Goal: Task Accomplishment & Management: Use online tool/utility

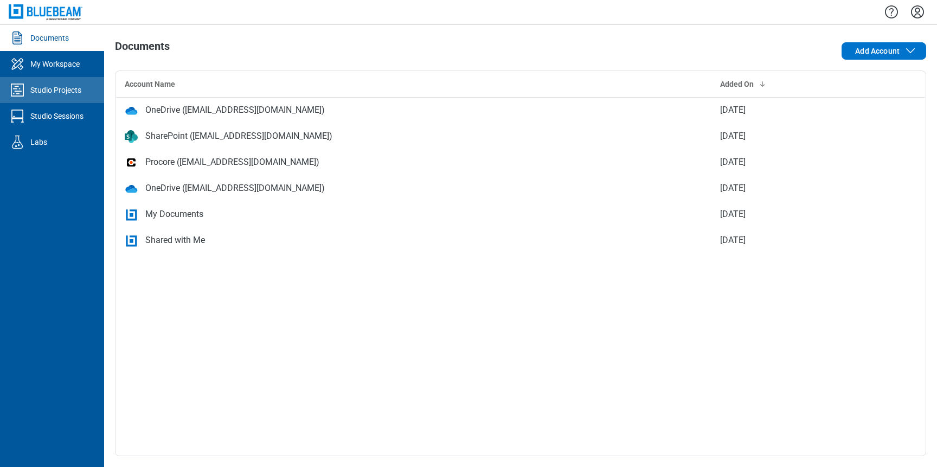
click at [67, 94] on div "Studio Projects" at bounding box center [55, 90] width 51 height 11
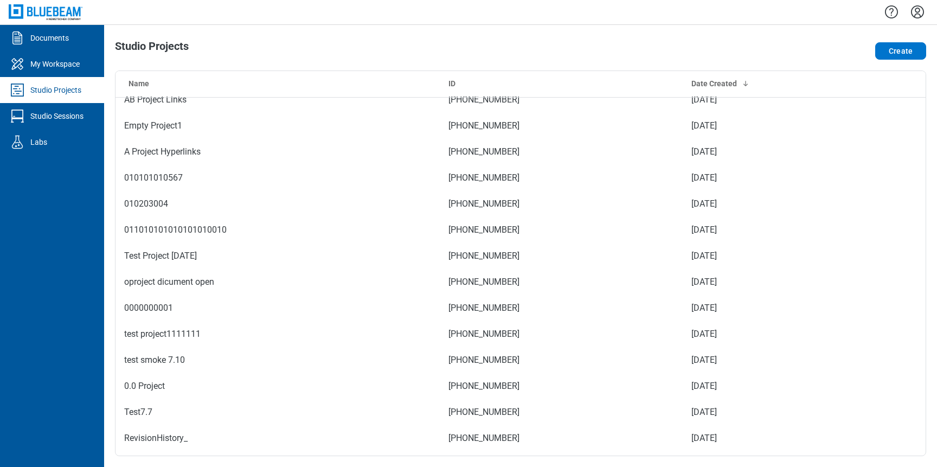
scroll to position [660, 0]
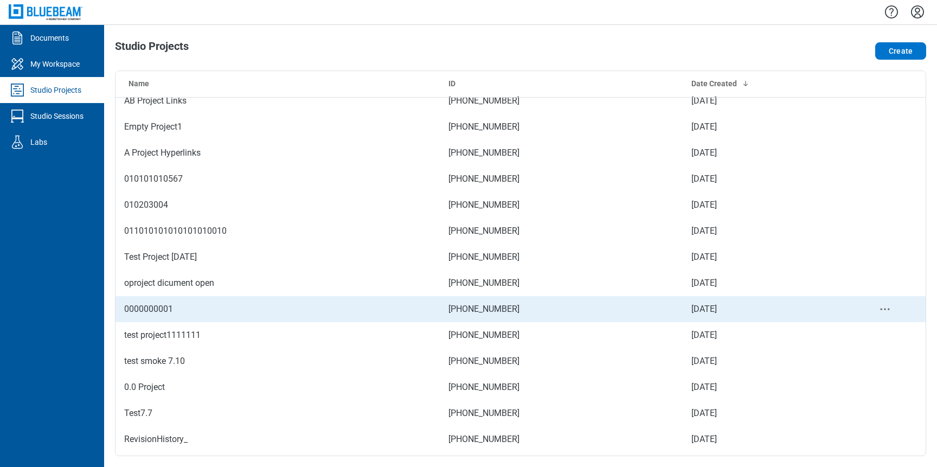
click at [215, 306] on td "0000000001" at bounding box center [277, 309] width 324 height 26
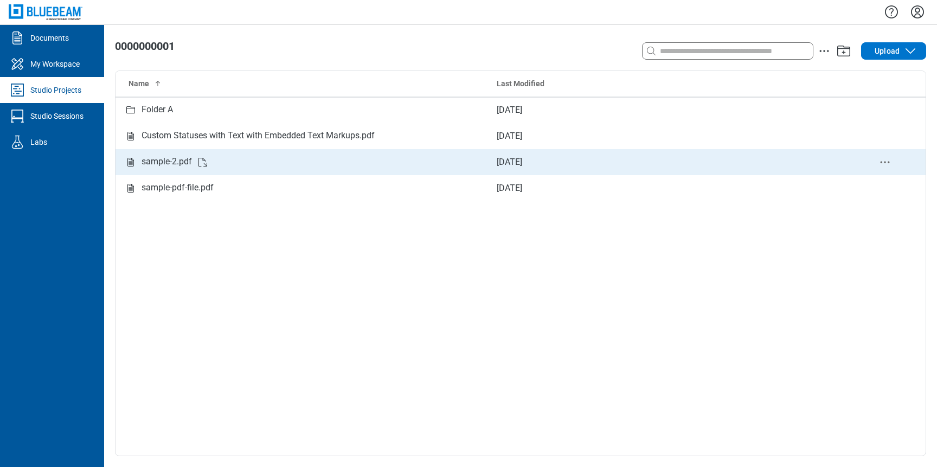
click at [304, 160] on div "sample-2.pdf" at bounding box center [301, 162] width 355 height 14
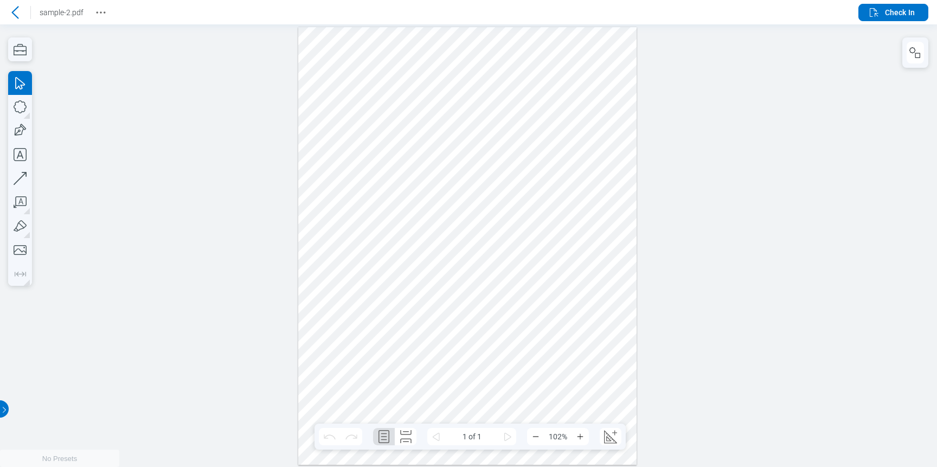
click at [428, 67] on div at bounding box center [467, 246] width 338 height 438
click at [408, 63] on div at bounding box center [467, 246] width 338 height 438
drag, startPoint x: 408, startPoint y: 63, endPoint x: 612, endPoint y: 347, distance: 350.1
click at [612, 347] on div at bounding box center [467, 246] width 338 height 438
click at [532, 197] on div at bounding box center [467, 246] width 338 height 438
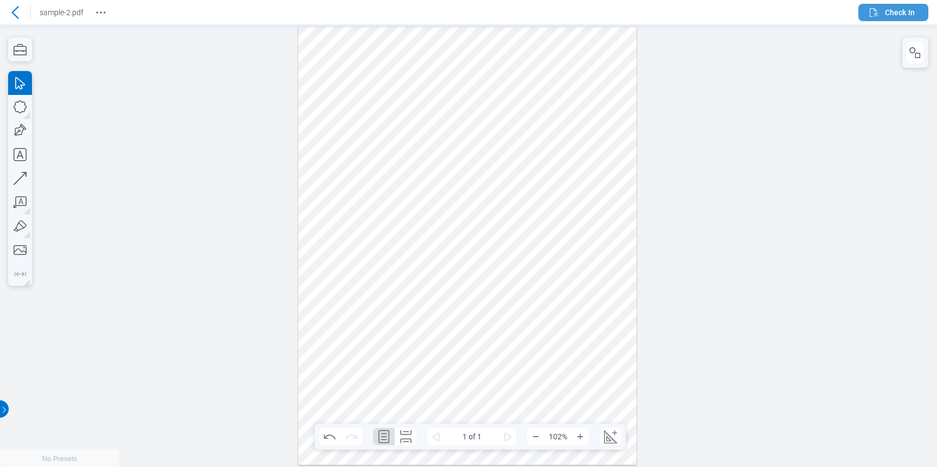
click at [874, 9] on icon "button" at bounding box center [873, 12] width 13 height 13
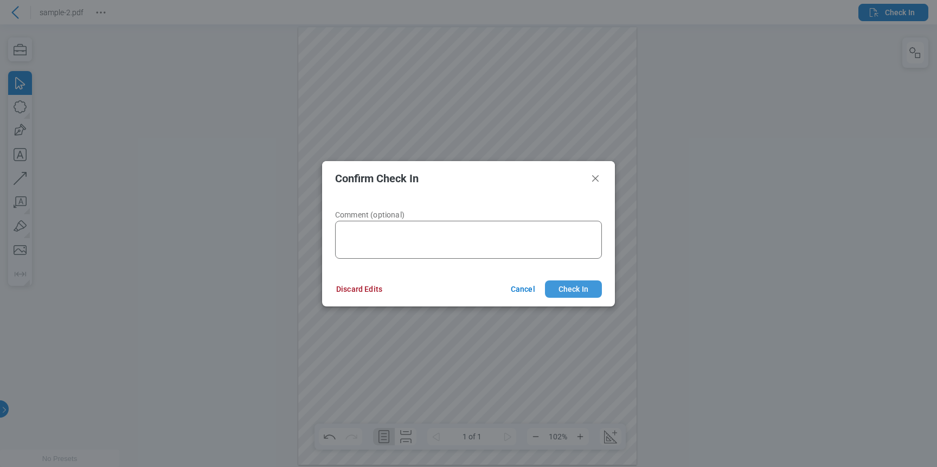
click at [562, 284] on button "Check In" at bounding box center [573, 288] width 57 height 17
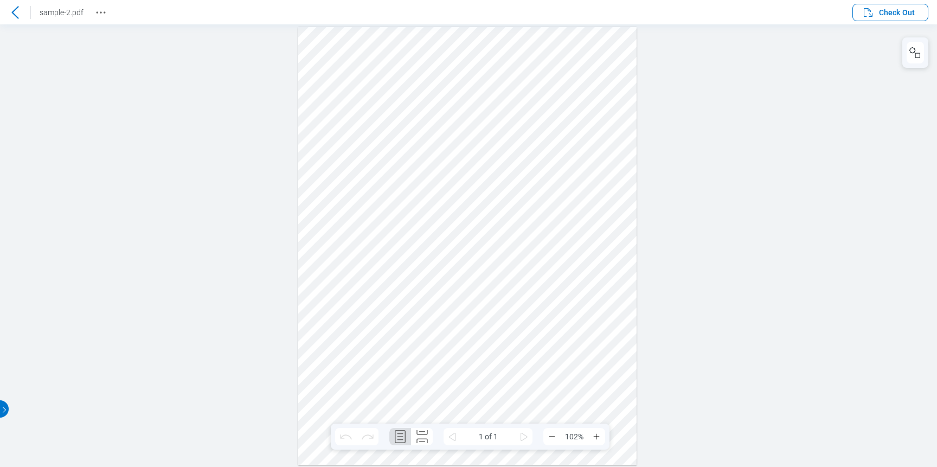
click at [14, 18] on icon at bounding box center [15, 12] width 13 height 13
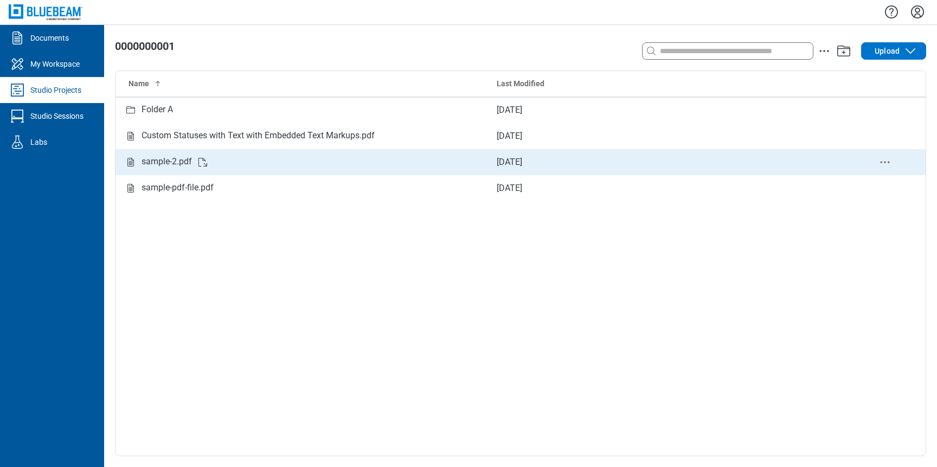
click at [366, 156] on div "sample-2.pdf" at bounding box center [301, 162] width 355 height 14
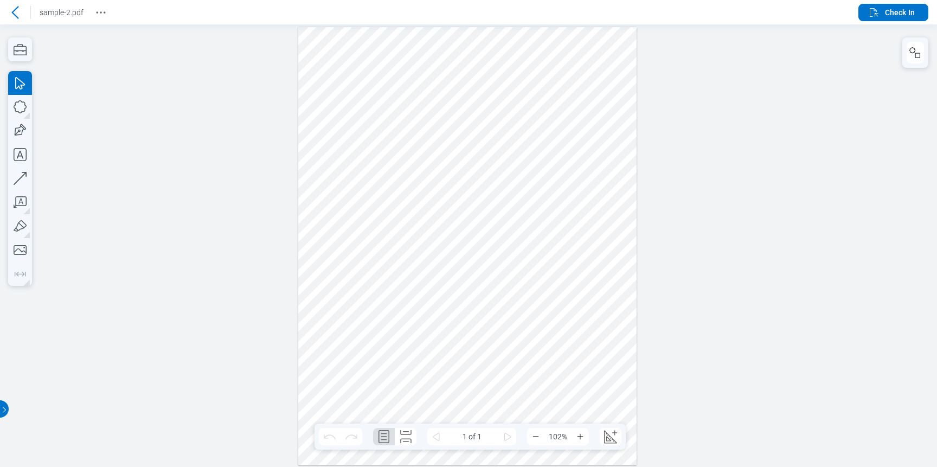
click at [17, 7] on icon at bounding box center [14, 12] width 7 height 12
